Goal: Transaction & Acquisition: Obtain resource

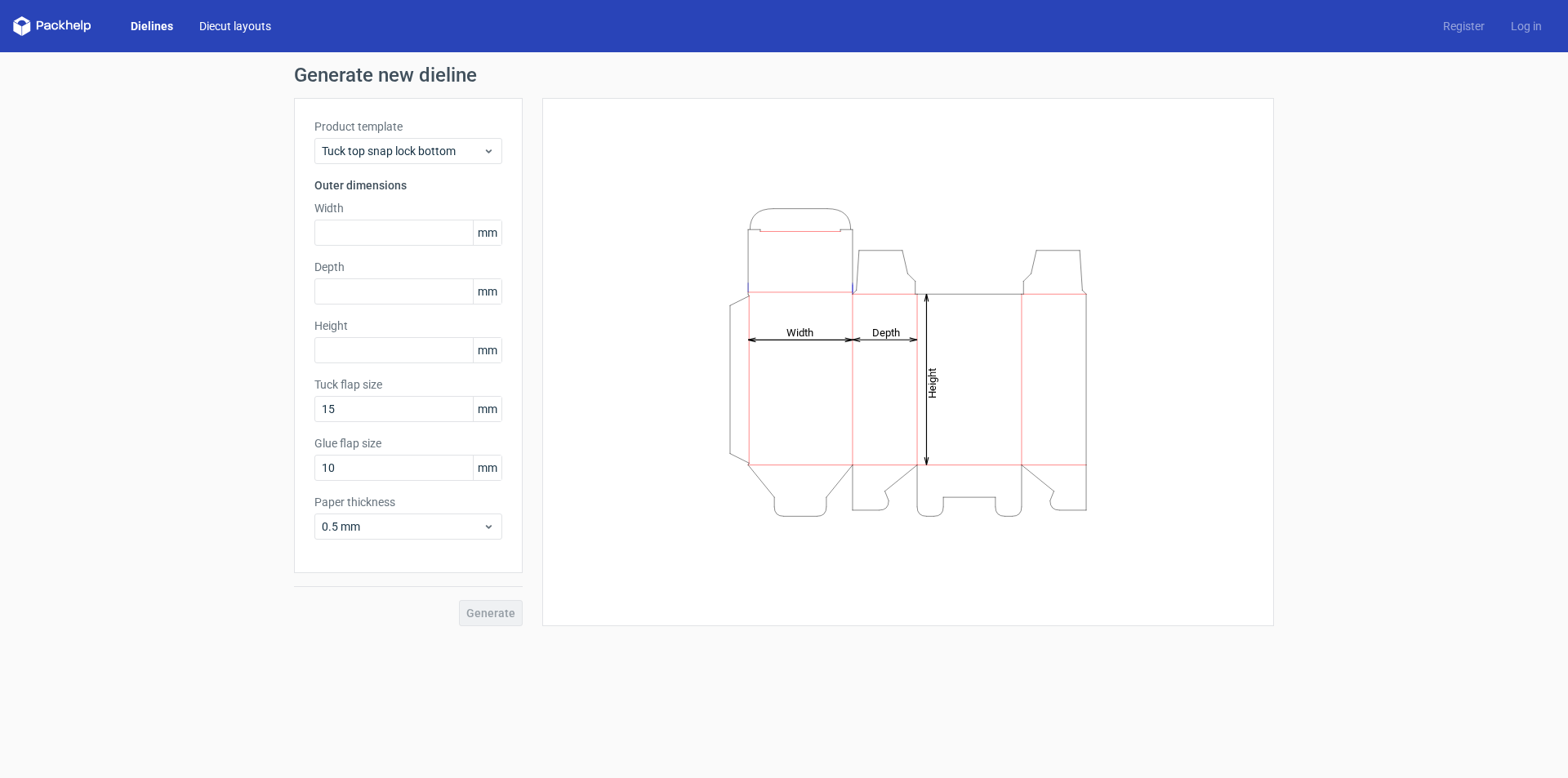
click at [231, 27] on link "Diecut layouts" at bounding box center [235, 26] width 98 height 16
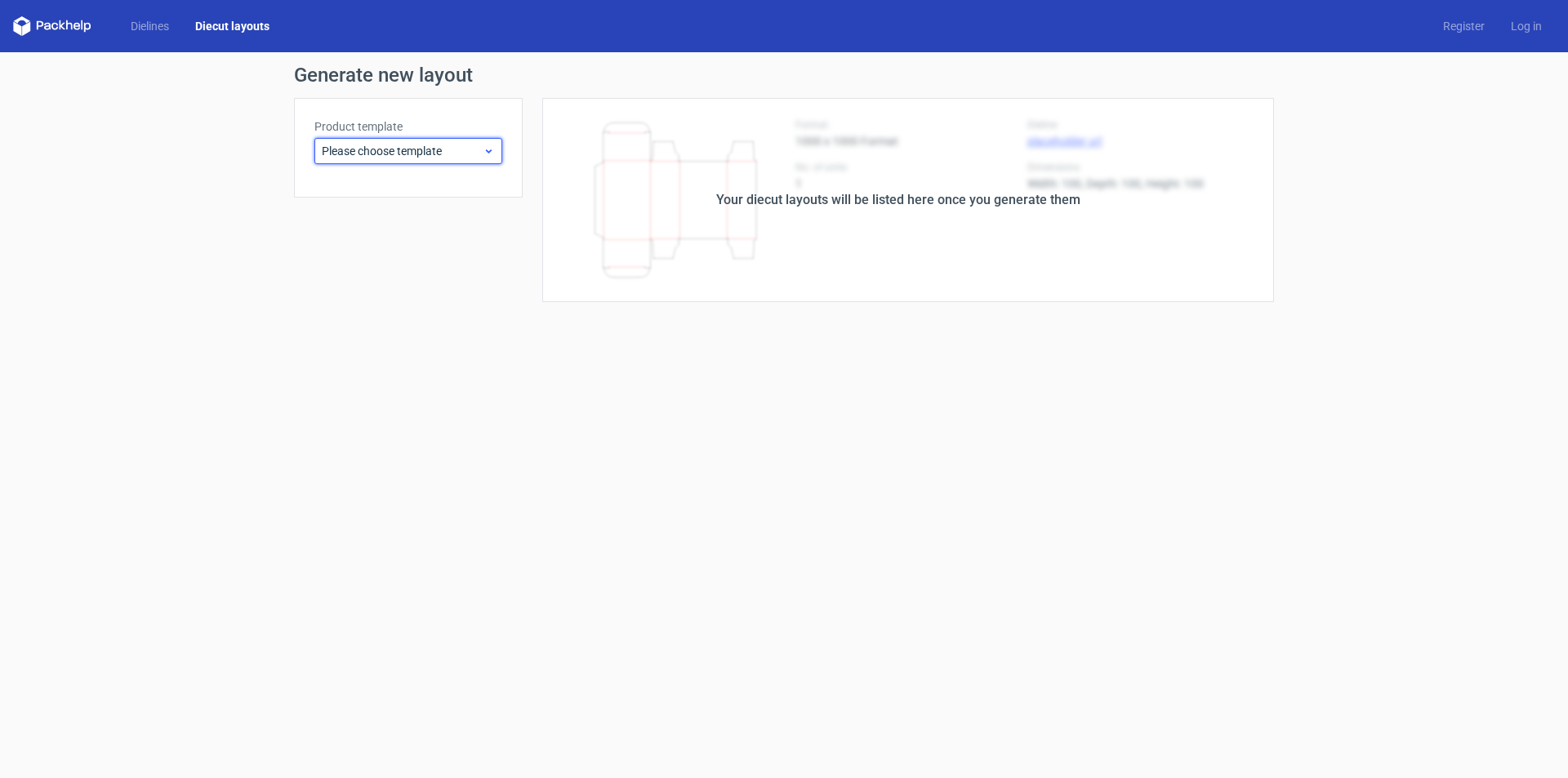
click at [355, 150] on span "Please choose template" at bounding box center [402, 151] width 161 height 16
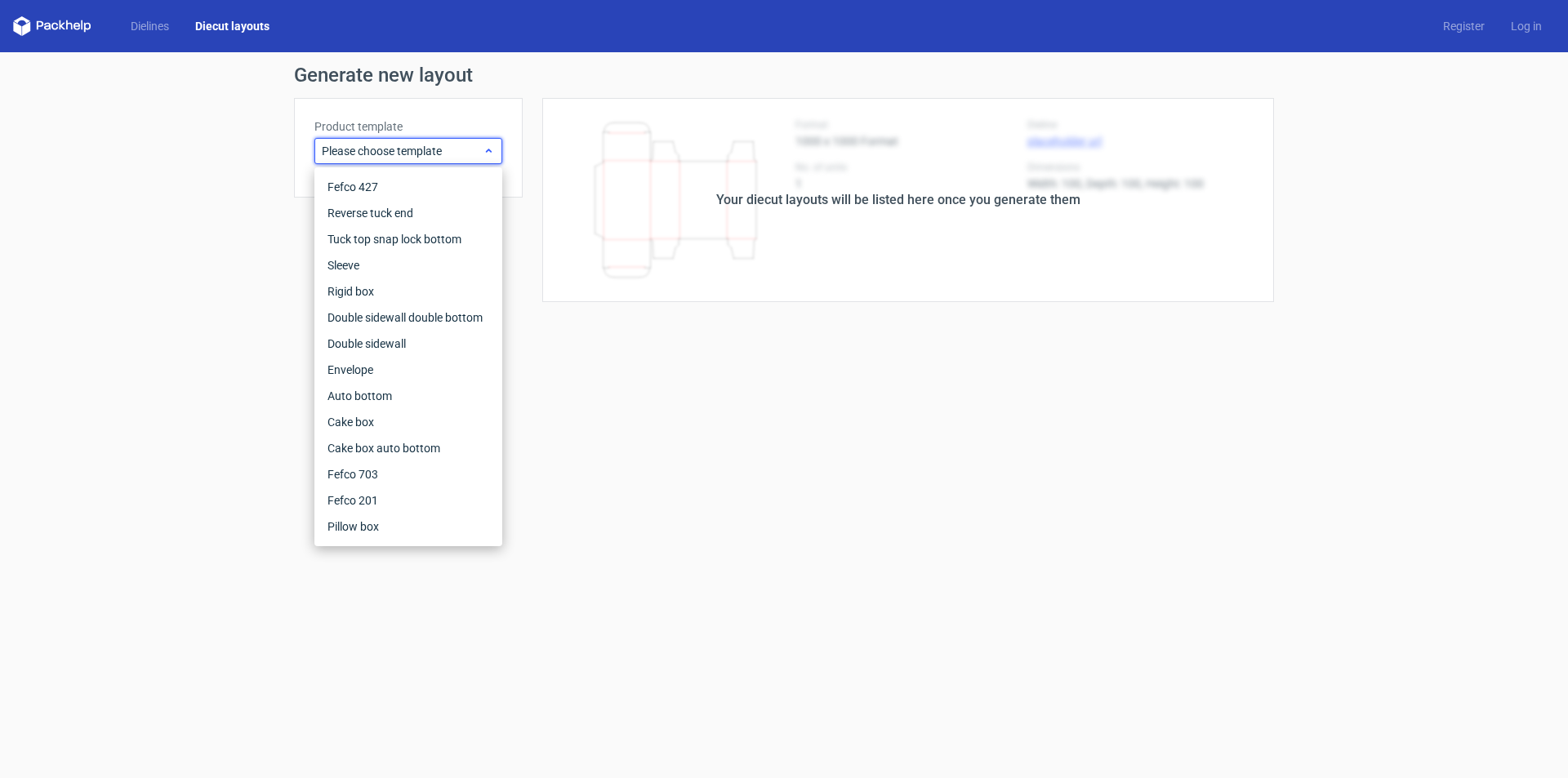
click at [355, 150] on span "Please choose template" at bounding box center [402, 151] width 161 height 16
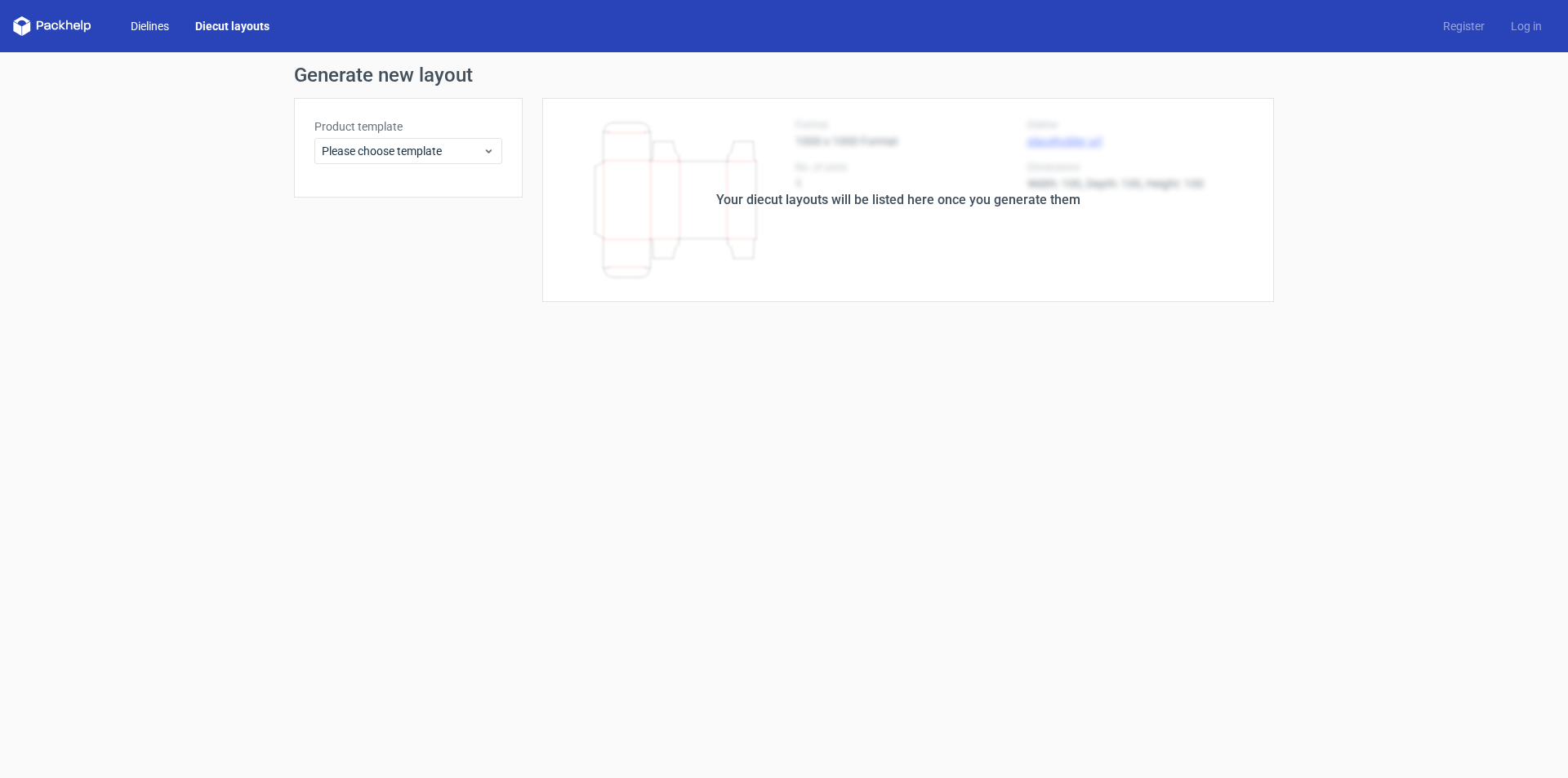
drag, startPoint x: 151, startPoint y: 27, endPoint x: 88, endPoint y: 21, distance: 63.3
click at [151, 26] on link "Dielines" at bounding box center [149, 26] width 64 height 16
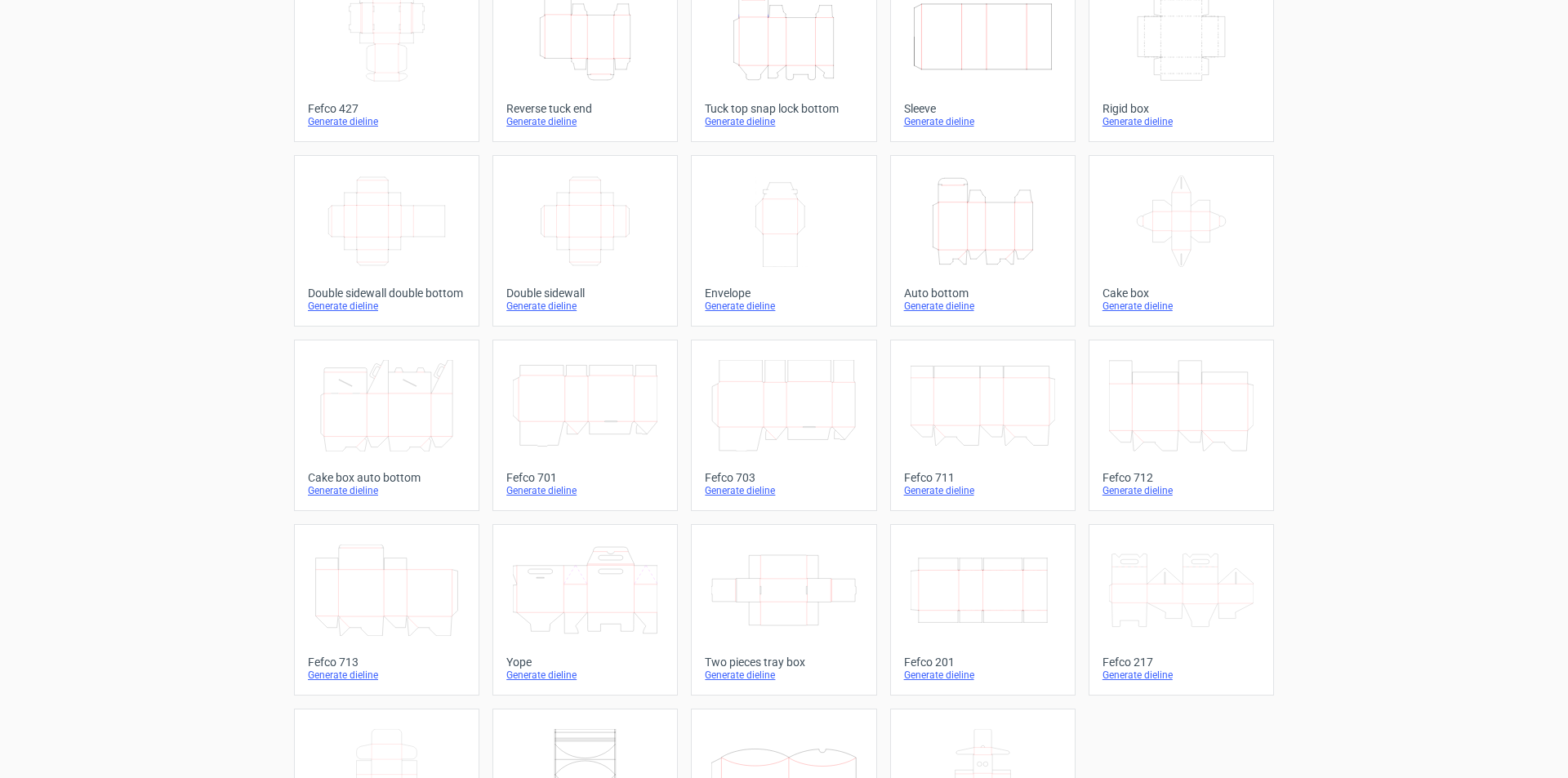
scroll to position [163, 0]
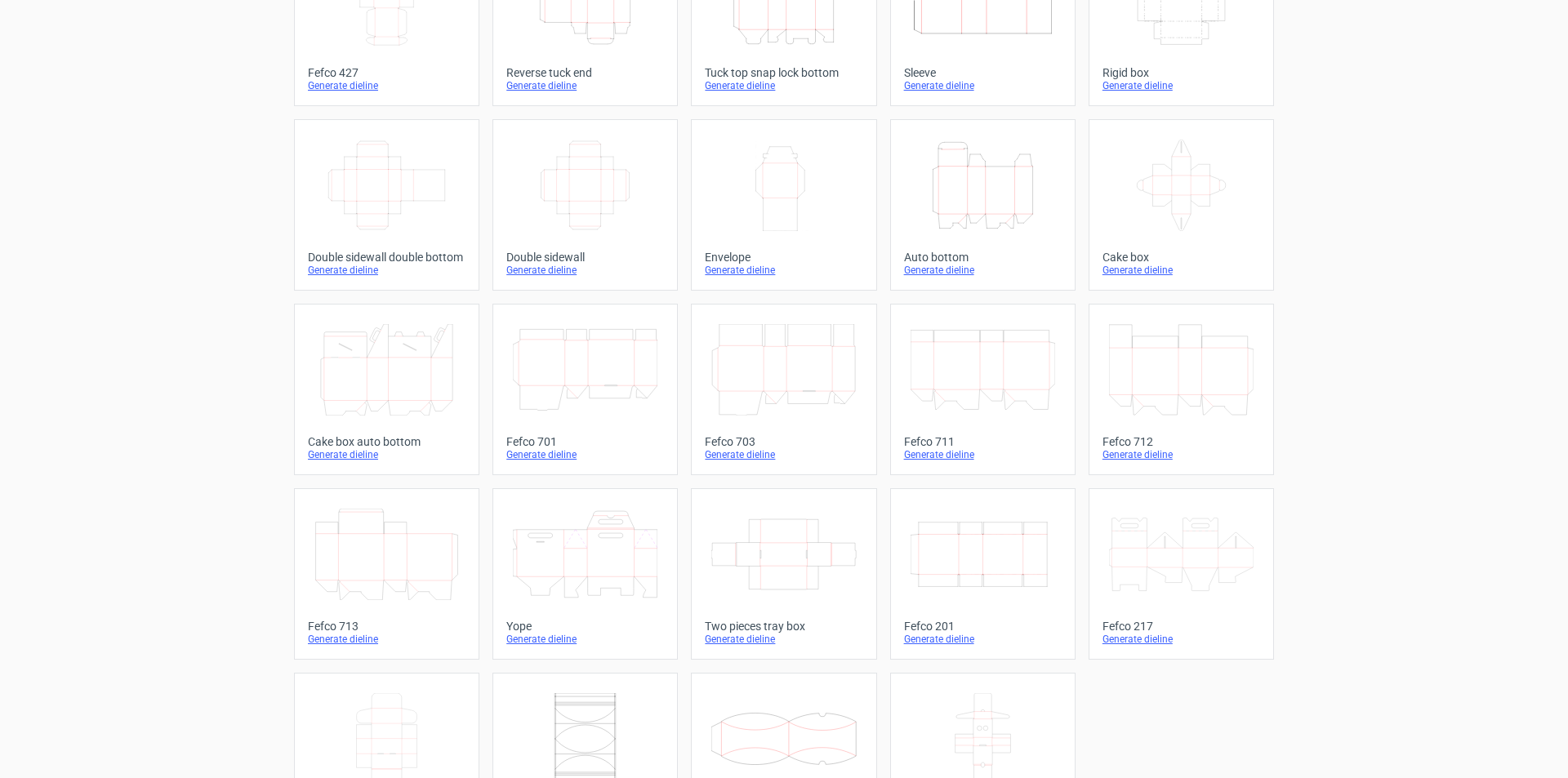
click at [1148, 549] on line at bounding box center [1148, 557] width 0 height 19
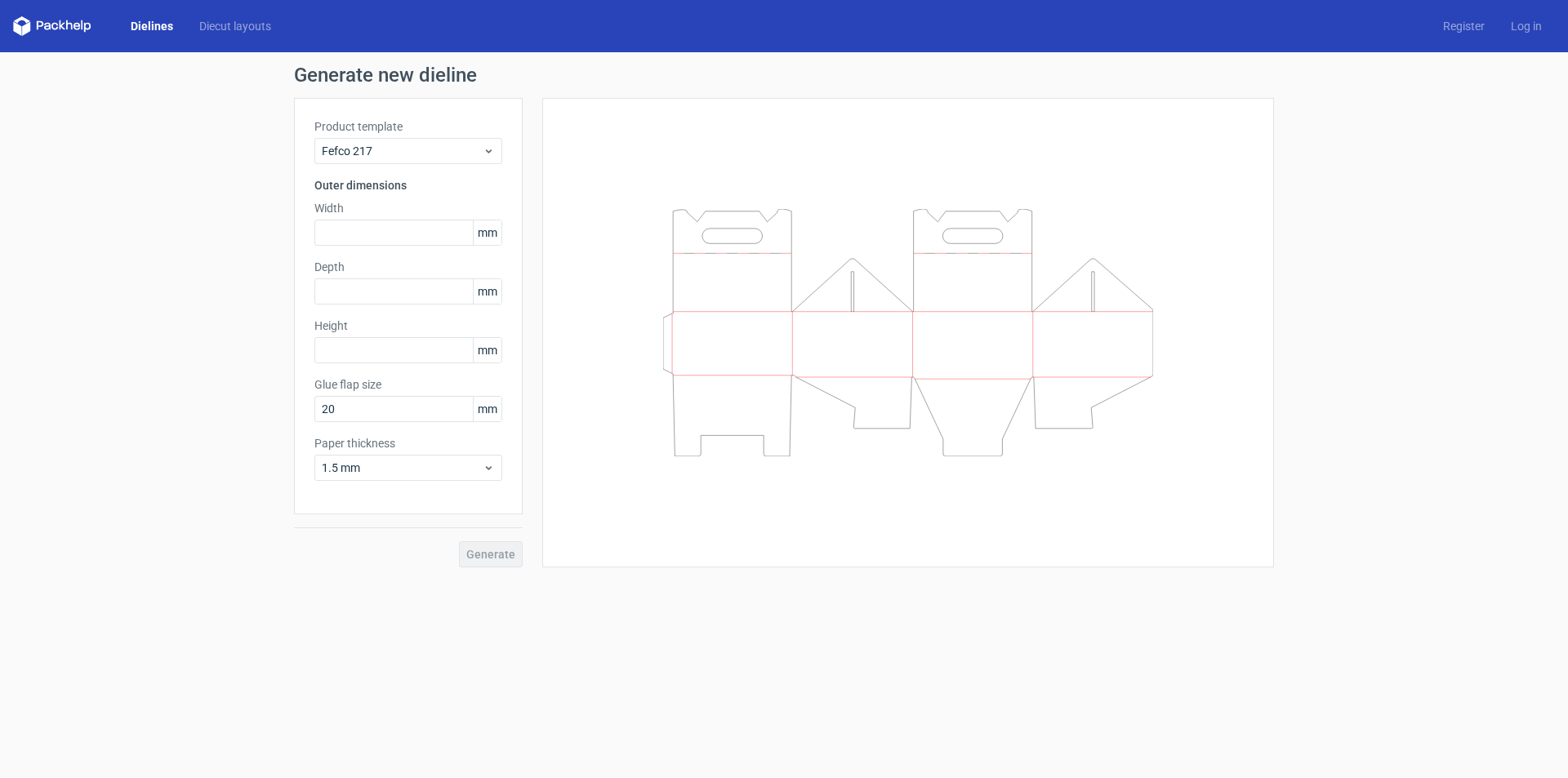
click at [491, 234] on span "mm" at bounding box center [486, 233] width 28 height 25
drag, startPoint x: 495, startPoint y: 232, endPoint x: 483, endPoint y: 232, distance: 12.0
click at [483, 232] on span "mm" at bounding box center [486, 233] width 28 height 25
click at [753, 661] on form "Generate new dieline Product template Fefco 217 Outer dimensions Width mm Depth…" at bounding box center [784, 415] width 1568 height 726
click at [490, 234] on span "mm" at bounding box center [486, 233] width 28 height 25
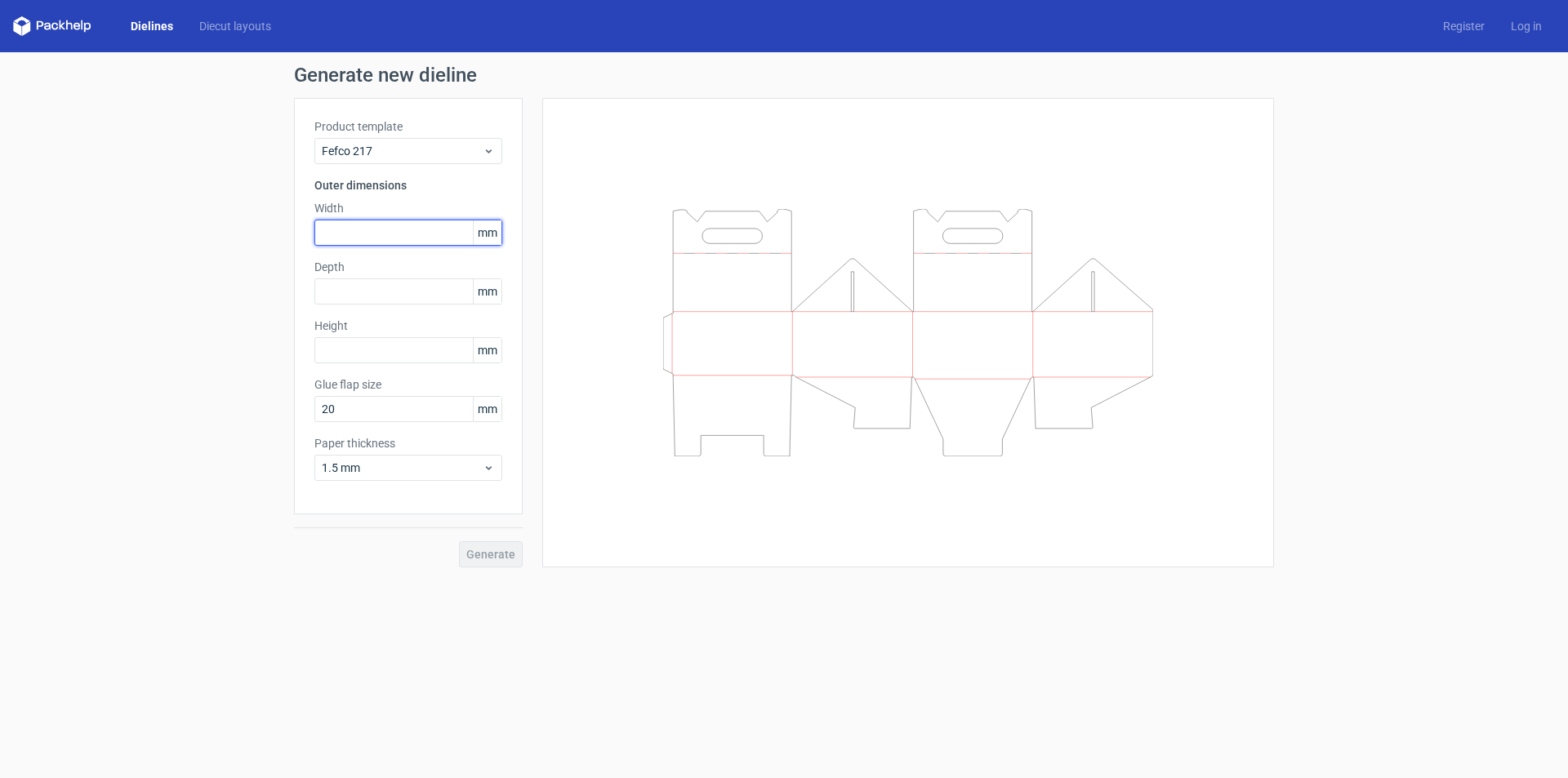
click at [409, 235] on input "text" at bounding box center [407, 233] width 187 height 27
click at [401, 295] on input "text" at bounding box center [407, 291] width 187 height 27
click at [387, 235] on input "text" at bounding box center [407, 233] width 187 height 27
type input "394"
click at [390, 350] on input "text" at bounding box center [407, 350] width 187 height 27
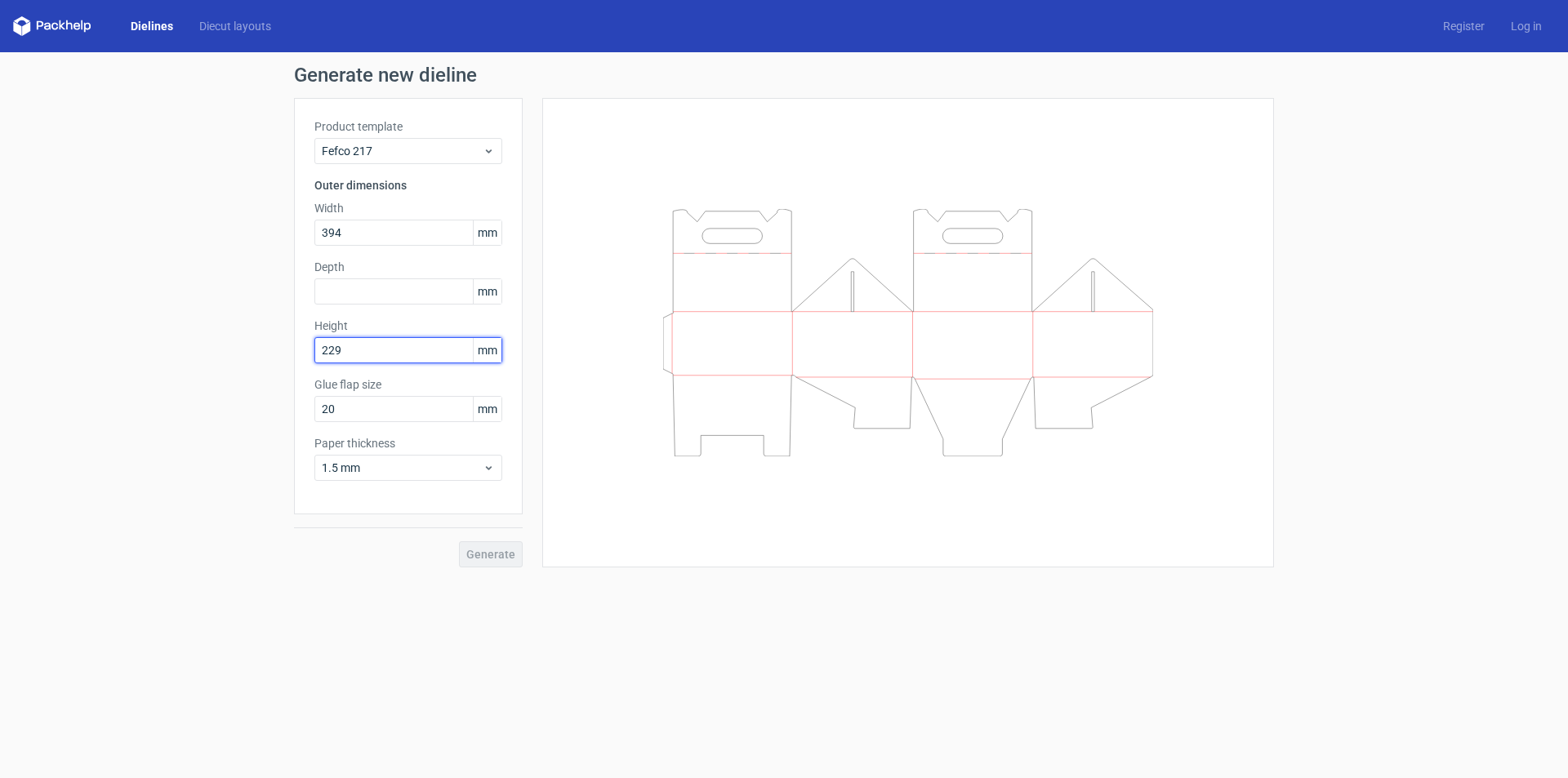
type input "229"
click at [397, 294] on input "text" at bounding box center [407, 291] width 187 height 27
type input "127"
click at [496, 550] on span "Generate" at bounding box center [490, 554] width 49 height 11
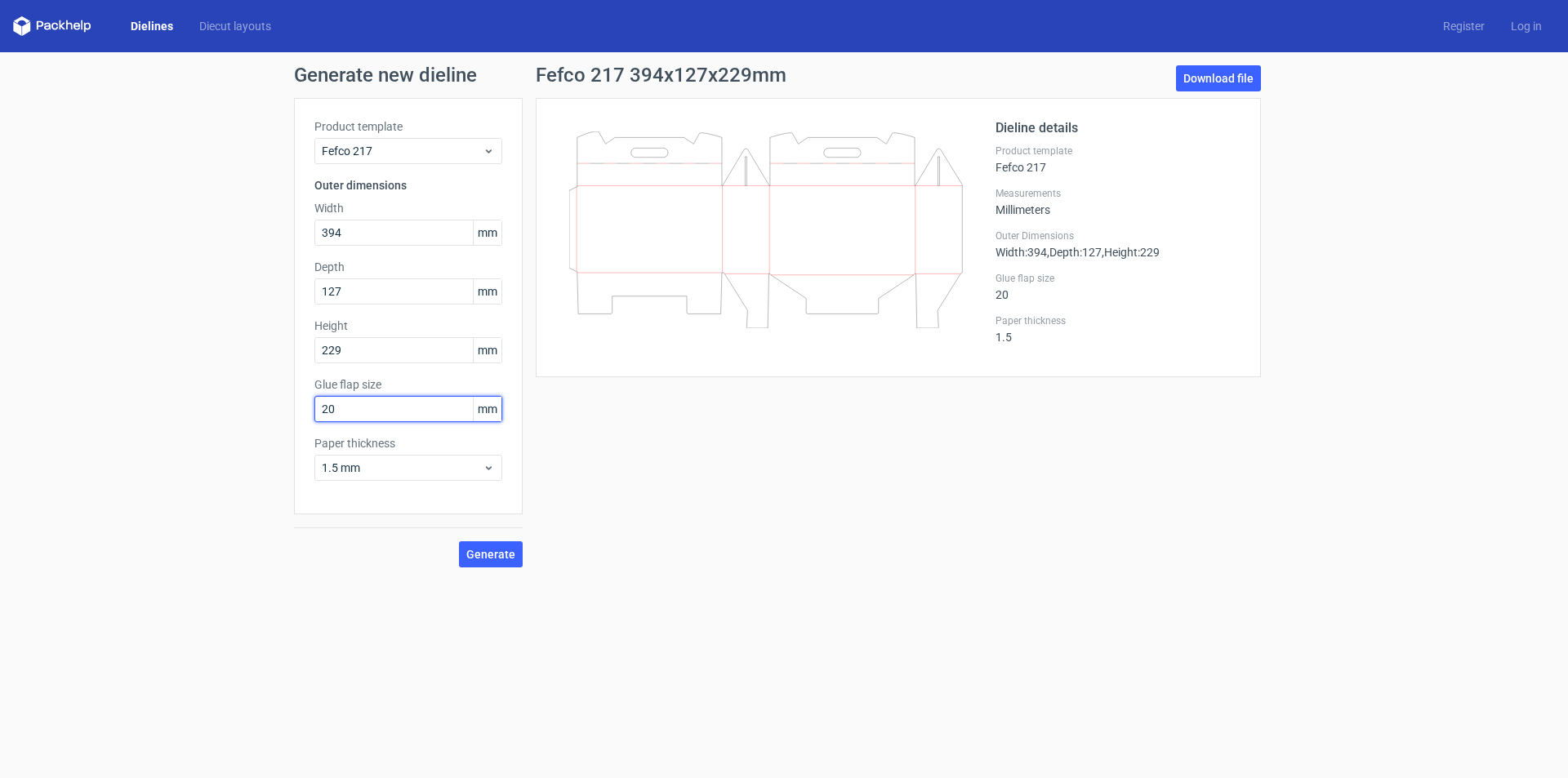
click at [116, 374] on div "Generate new dieline Product template Fefco 217 Outer dimensions Width 394 mm D…" at bounding box center [784, 316] width 1568 height 528
type input "25"
click at [357, 469] on span "1.5 mm" at bounding box center [402, 467] width 161 height 16
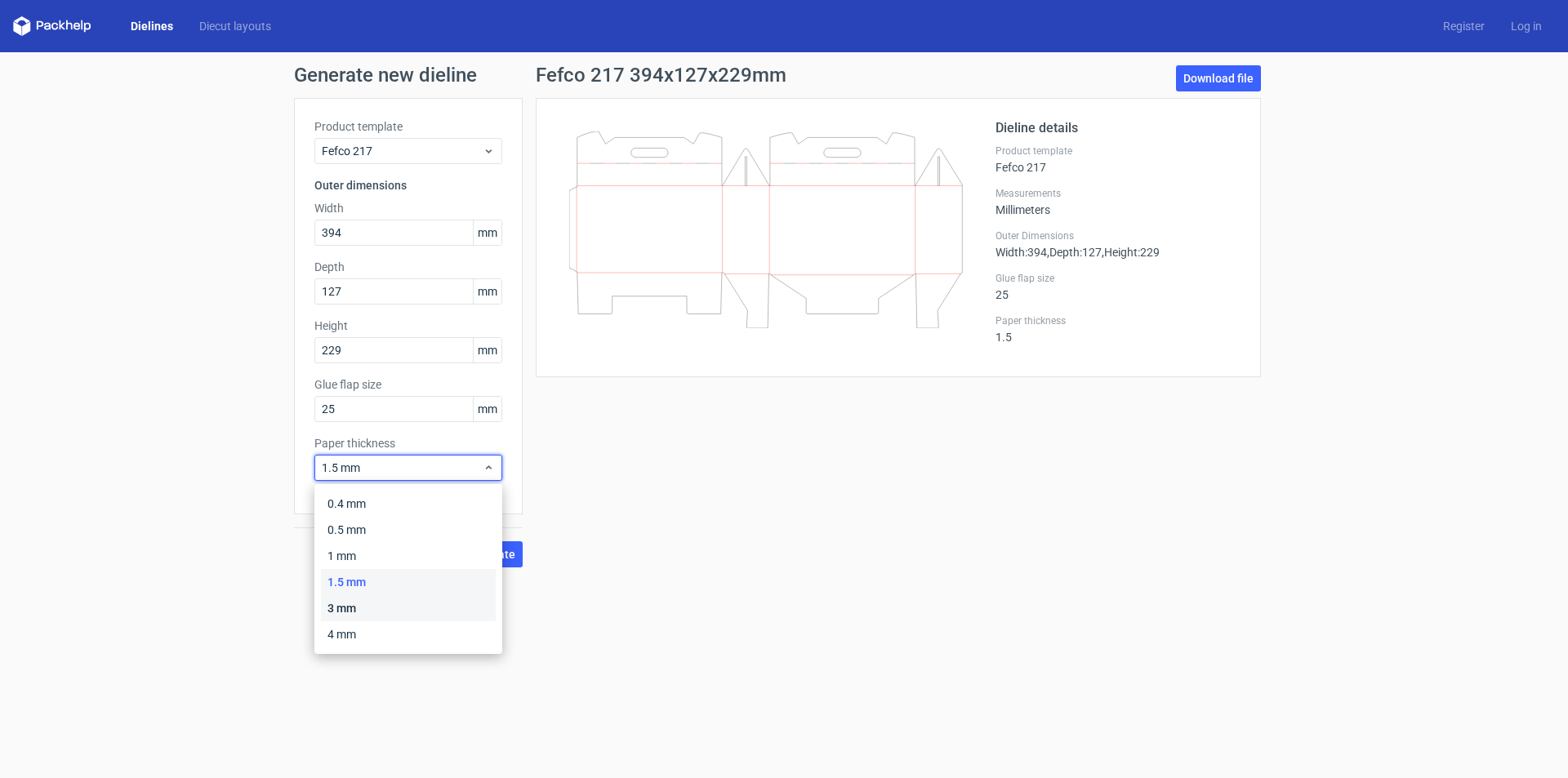
click at [367, 605] on div "3 mm" at bounding box center [408, 609] width 175 height 27
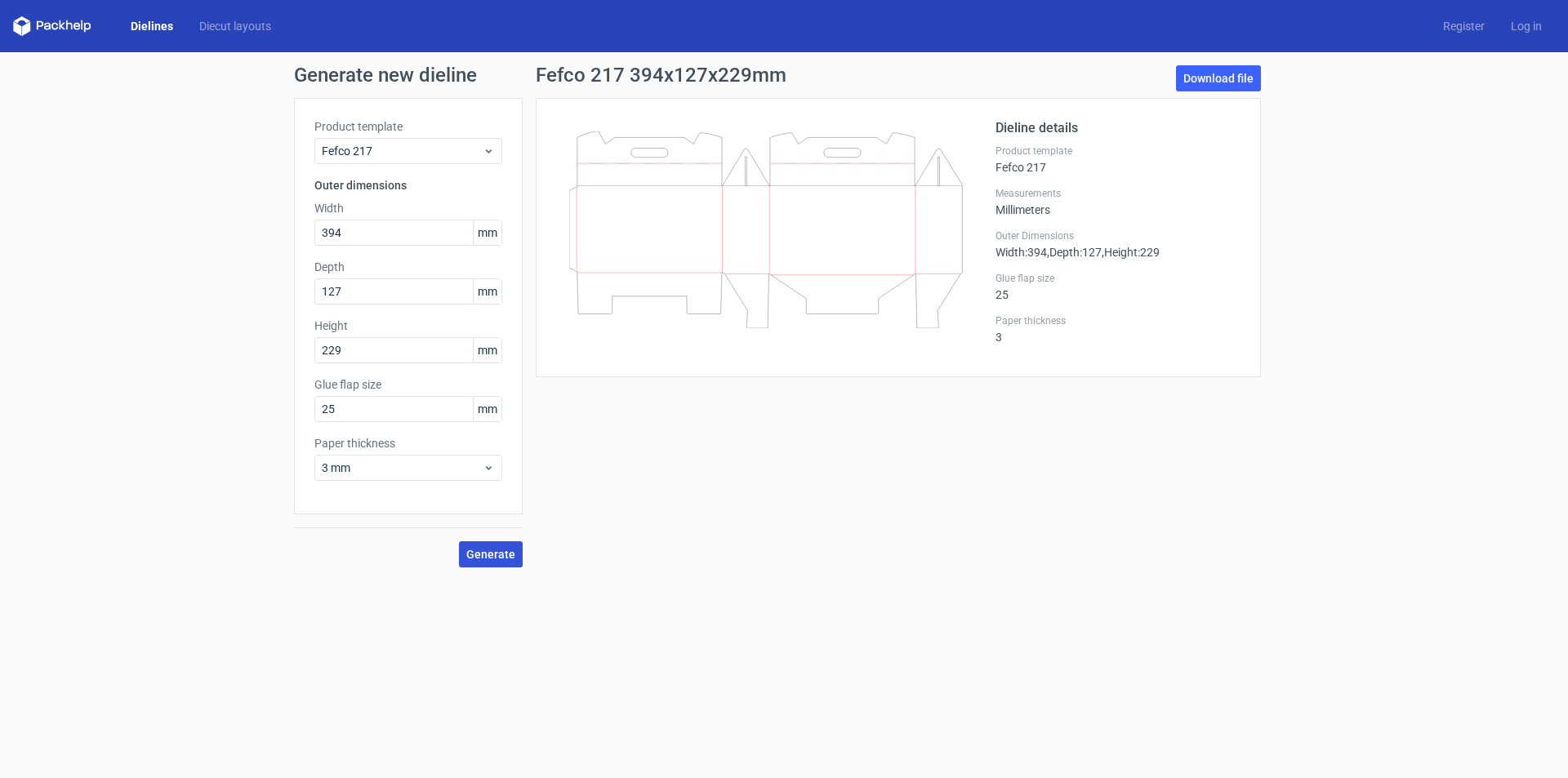
click at [490, 556] on span "Generate" at bounding box center [490, 554] width 49 height 11
click at [1216, 78] on link "Download file" at bounding box center [1218, 78] width 85 height 27
